Goal: Task Accomplishment & Management: Manage account settings

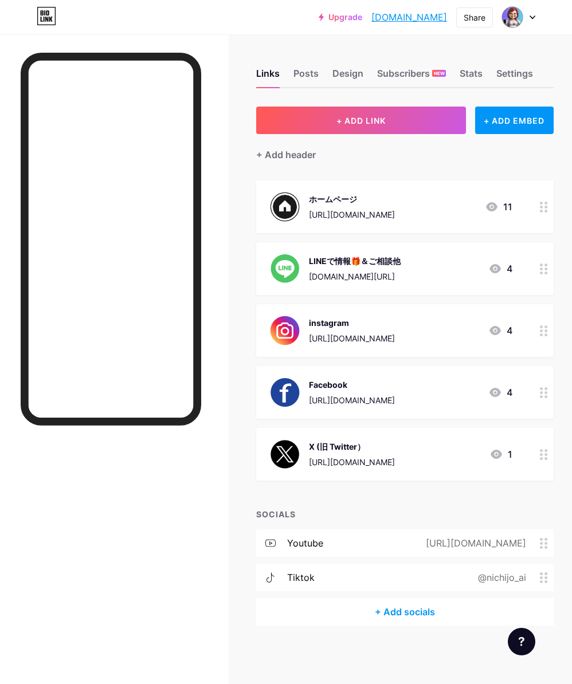
click at [410, 162] on div "+ ADD LINK + ADD EMBED + Add header ホームページ [URL][DOMAIN_NAME] 11 LINEで情報🎁＆ご相談他 …" at bounding box center [404, 366] width 297 height 519
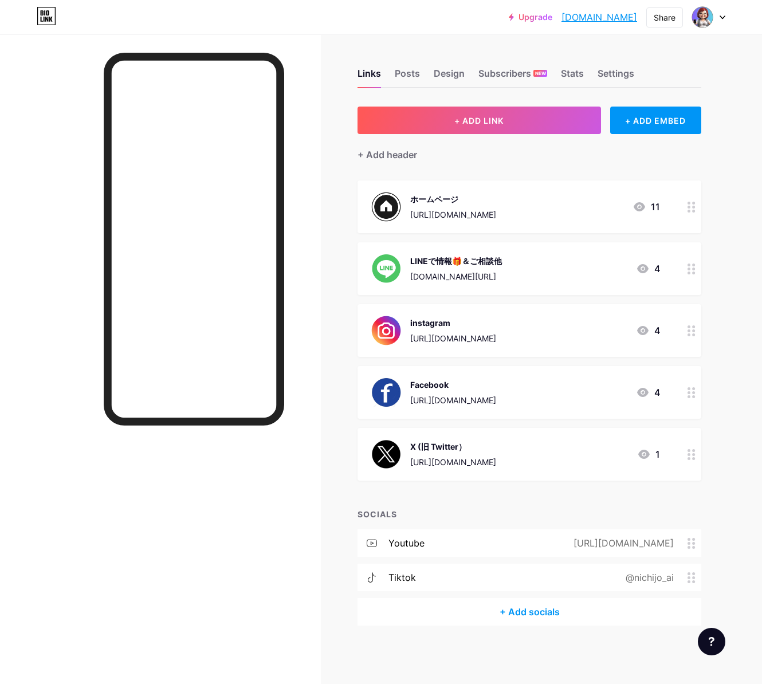
click at [451, 463] on div "[URL][DOMAIN_NAME]" at bounding box center [453, 462] width 86 height 12
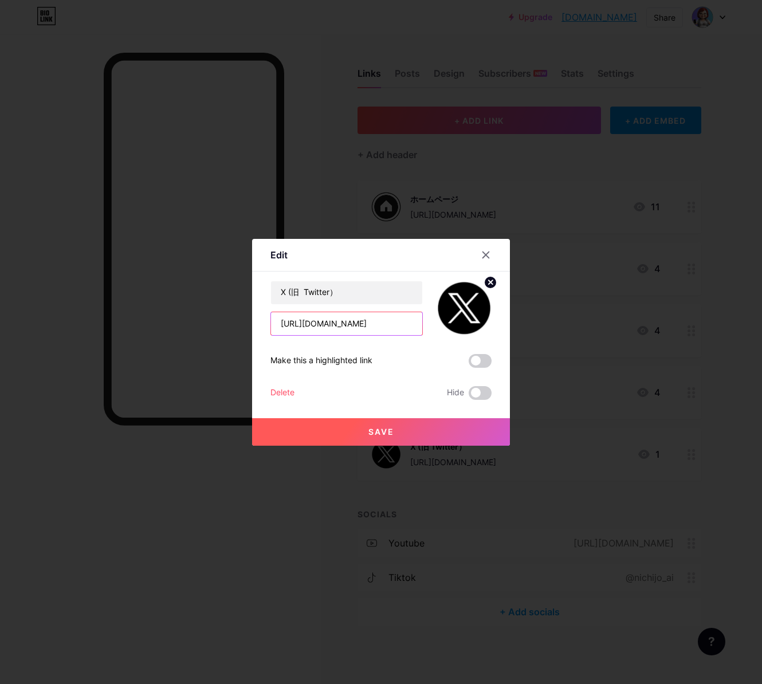
drag, startPoint x: 377, startPoint y: 324, endPoint x: 255, endPoint y: 323, distance: 122.0
click at [255, 323] on div "Edit Content YouTube Play YouTube video without leaving your page. ADD Vimeo Pl…" at bounding box center [381, 342] width 258 height 207
click at [133, 53] on div at bounding box center [381, 342] width 762 height 684
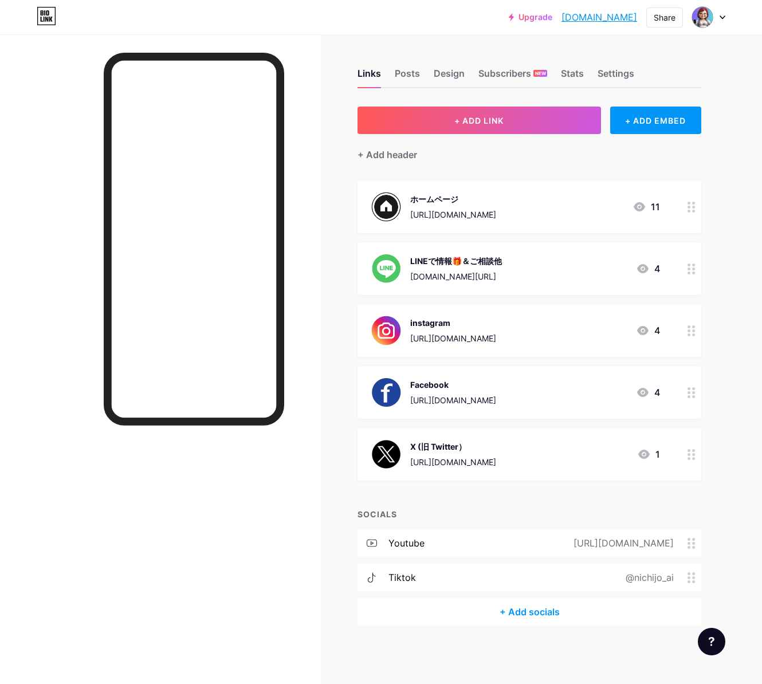
click at [448, 452] on div "X (旧 Twitter） https://x.com/nichijo_ai" at bounding box center [453, 454] width 86 height 30
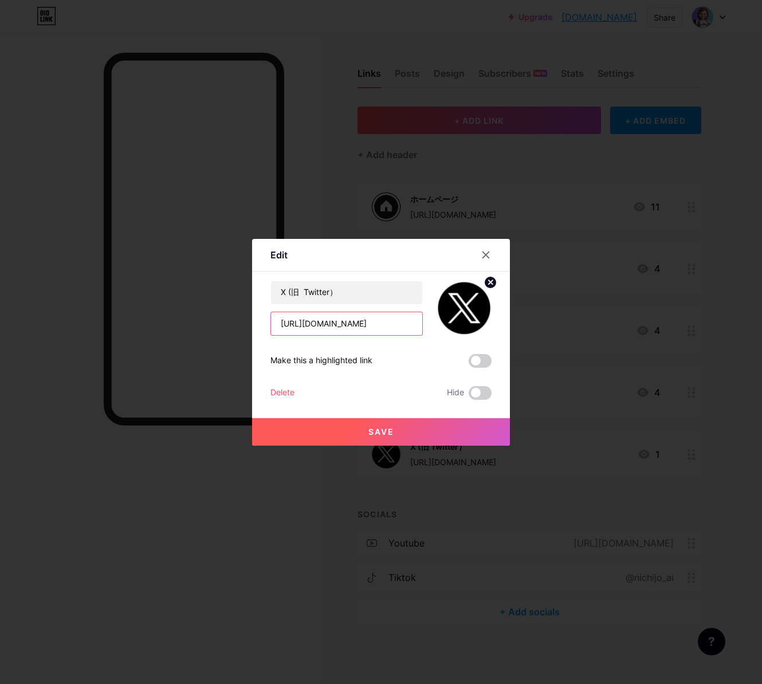
drag, startPoint x: 374, startPoint y: 329, endPoint x: 253, endPoint y: 325, distance: 120.4
click at [253, 325] on div "Edit Content YouTube Play YouTube video without leaving your page. ADD Vimeo Pl…" at bounding box center [381, 342] width 258 height 207
click at [280, 325] on input "text" at bounding box center [346, 323] width 151 height 23
paste input "[URL][DOMAIN_NAME]"
type input "[URL][DOMAIN_NAME]"
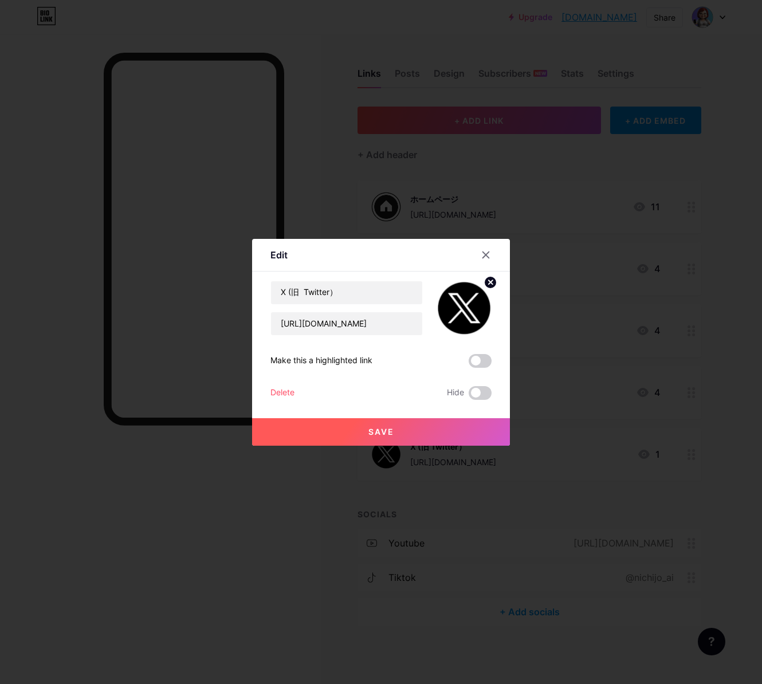
click at [374, 430] on span "Save" at bounding box center [381, 432] width 26 height 10
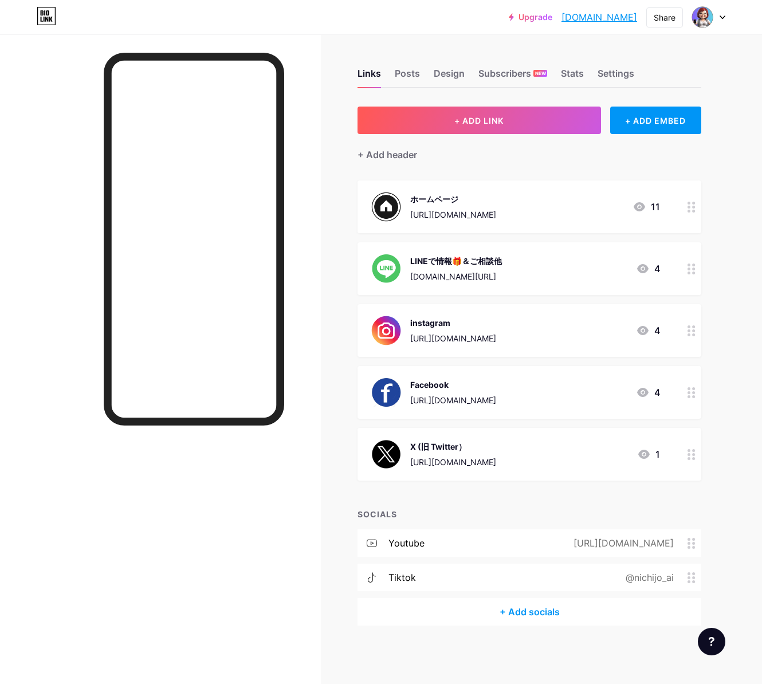
click at [674, 546] on icon at bounding box center [691, 543] width 8 height 11
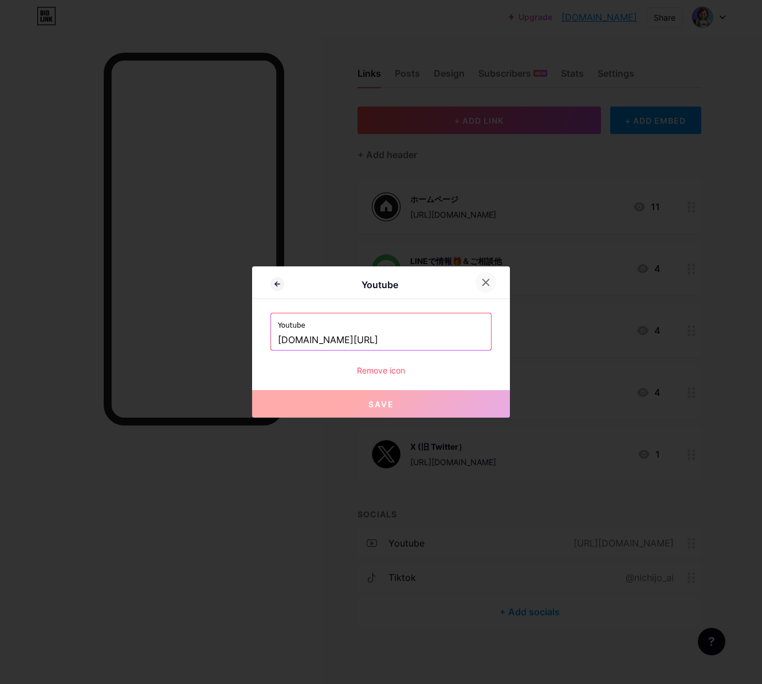
click at [481, 285] on icon at bounding box center [485, 282] width 9 height 9
